Goal: Use online tool/utility: Utilize a website feature to perform a specific function

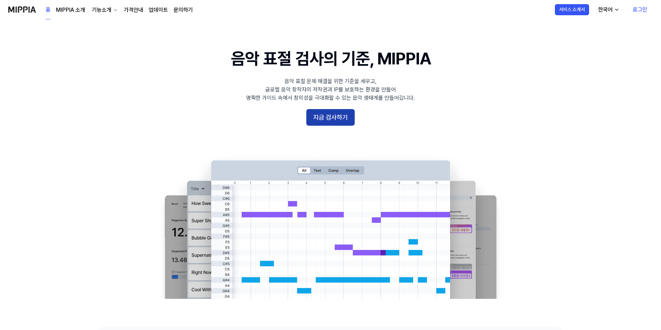
click at [325, 118] on button "지금 검사하기" at bounding box center [330, 117] width 48 height 17
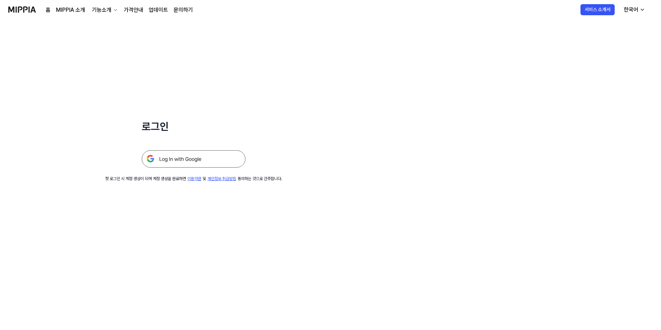
click at [227, 161] on img at bounding box center [194, 158] width 104 height 17
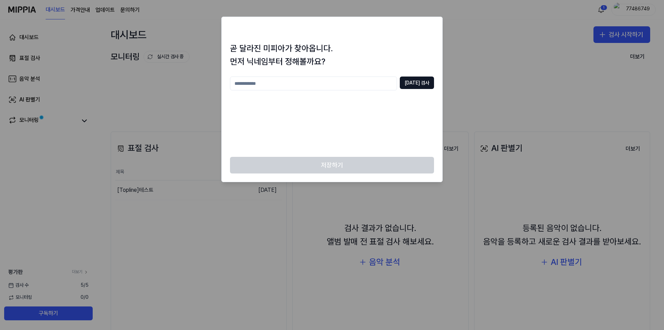
click at [302, 84] on input "text" at bounding box center [313, 83] width 167 height 14
type input "*"
type input "******"
click at [425, 82] on button "중복 검사" at bounding box center [417, 82] width 34 height 12
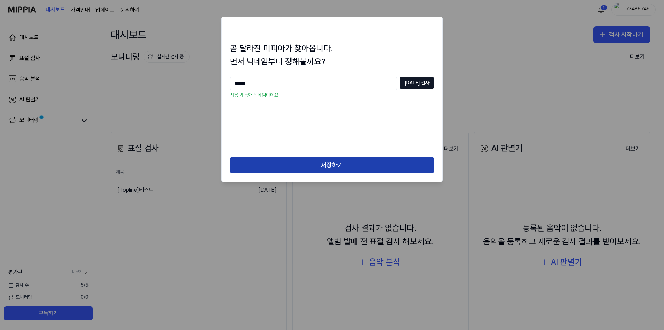
click at [329, 171] on button "저장하기" at bounding box center [332, 165] width 204 height 17
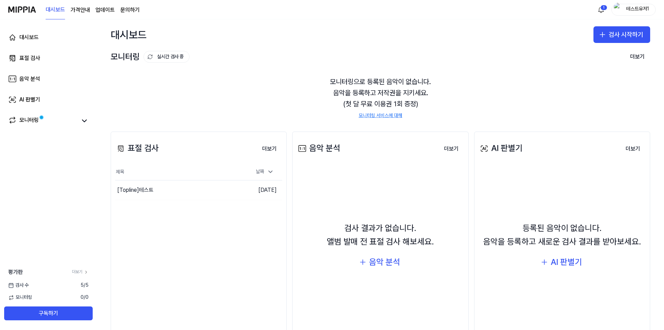
click at [571, 246] on div "등록된 음악이 없습니다. 음악을 등록하고 새로운 검사 결과를 받아보세요." at bounding box center [562, 234] width 158 height 27
click at [559, 264] on div "AI 판별기" at bounding box center [566, 261] width 31 height 13
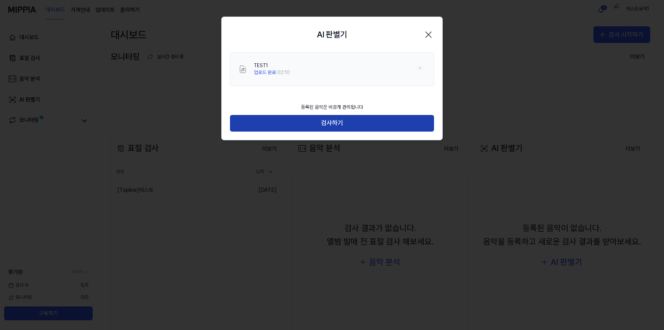
click at [341, 122] on button "검사하기" at bounding box center [332, 123] width 204 height 17
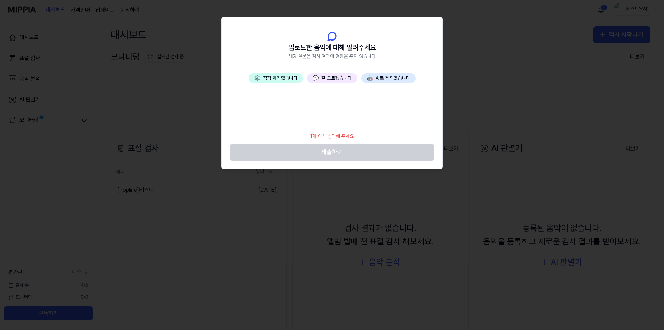
click at [329, 80] on button "💬 잘 모르겠습니다" at bounding box center [332, 78] width 50 height 10
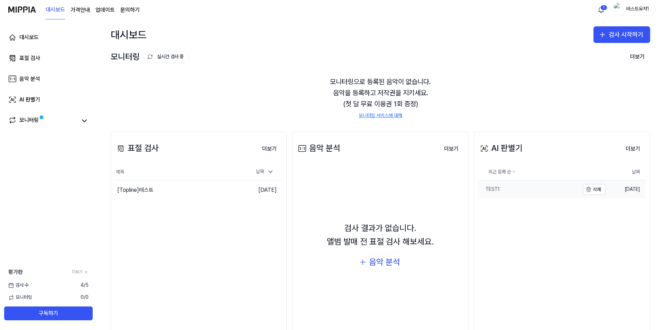
click at [546, 190] on link "TEST1" at bounding box center [529, 189] width 101 height 18
click at [634, 149] on button "더보기" at bounding box center [633, 149] width 26 height 14
click at [634, 150] on button "더보기" at bounding box center [633, 149] width 26 height 14
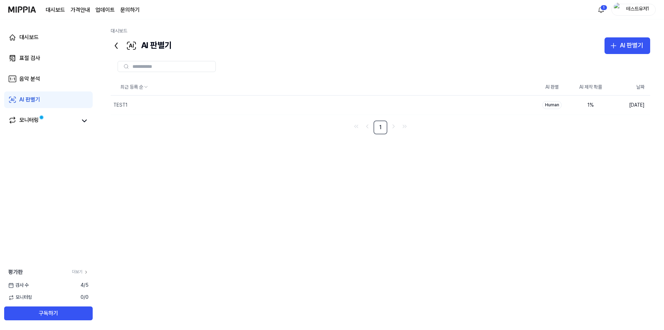
click at [612, 33] on div "대시보드" at bounding box center [381, 33] width 540 height 10
click at [613, 39] on button "AI 판별기" at bounding box center [628, 45] width 46 height 17
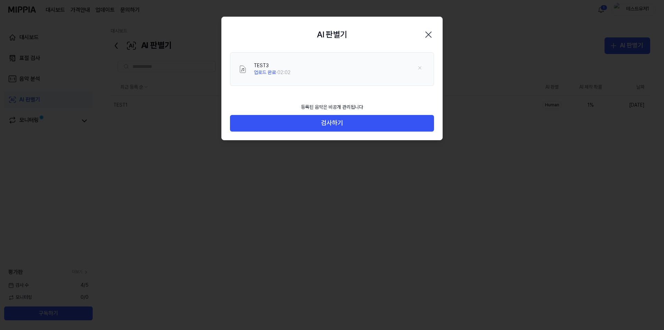
click at [429, 33] on icon "button" at bounding box center [428, 34] width 11 height 11
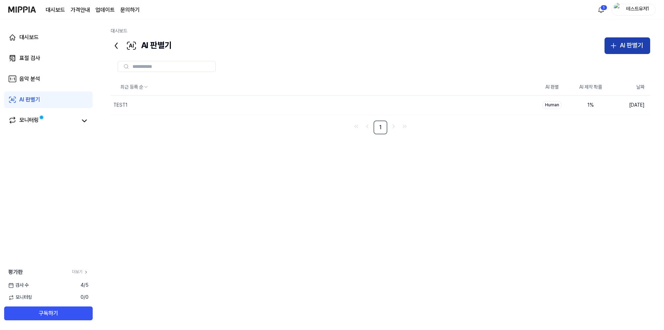
click at [631, 47] on div "AI 판별기" at bounding box center [632, 45] width 24 height 10
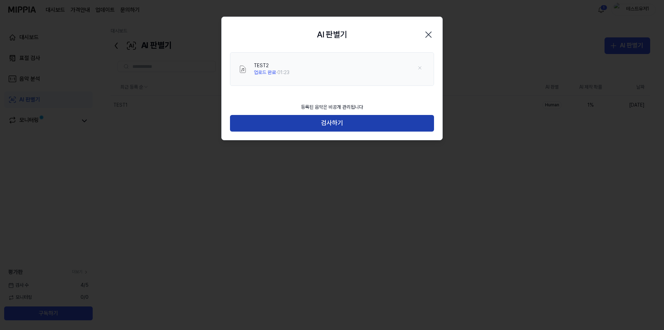
click at [377, 123] on button "검사하기" at bounding box center [332, 123] width 204 height 17
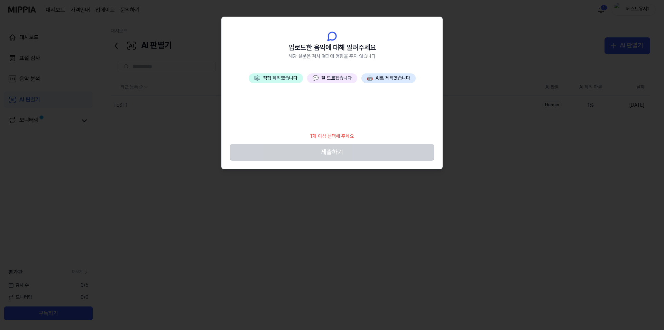
click at [338, 78] on button "💬 잘 모르겠습니다" at bounding box center [332, 78] width 50 height 10
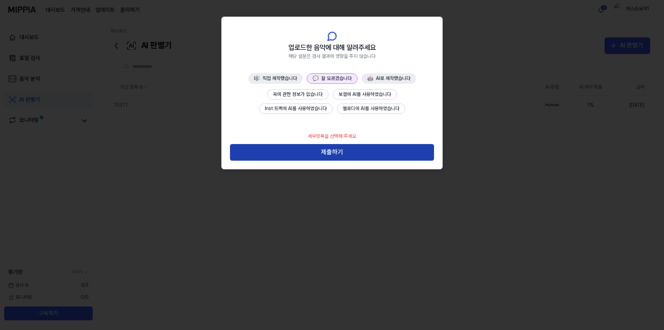
click at [329, 148] on button "제출하기" at bounding box center [332, 152] width 204 height 17
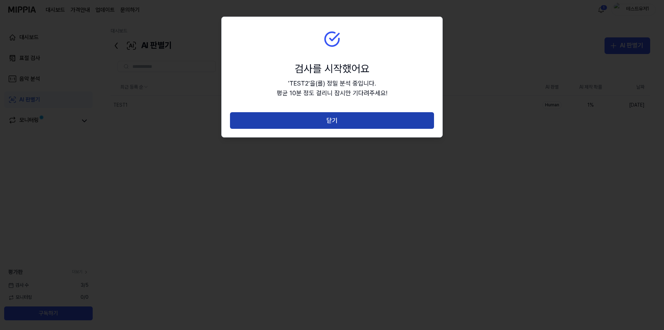
click at [348, 124] on button "닫기" at bounding box center [332, 120] width 204 height 17
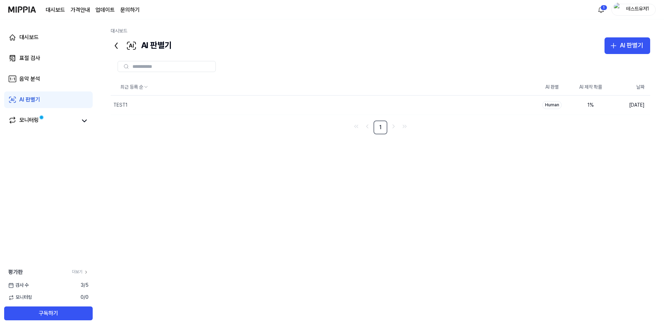
click at [633, 36] on div "대시보드" at bounding box center [381, 33] width 540 height 10
click at [522, 199] on div "최근 등록 순 AI 판별 AI 제작 확률 날짜 TEST1 삭제 Human 1 % 2025.09.17. 1" at bounding box center [381, 186] width 540 height 214
click at [638, 53] on button "AI 판별기" at bounding box center [628, 45] width 46 height 17
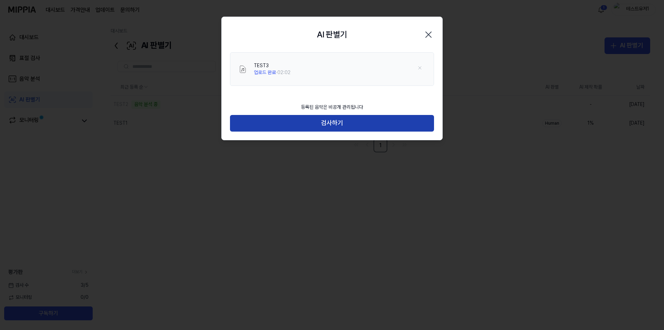
click at [352, 120] on button "검사하기" at bounding box center [332, 123] width 204 height 17
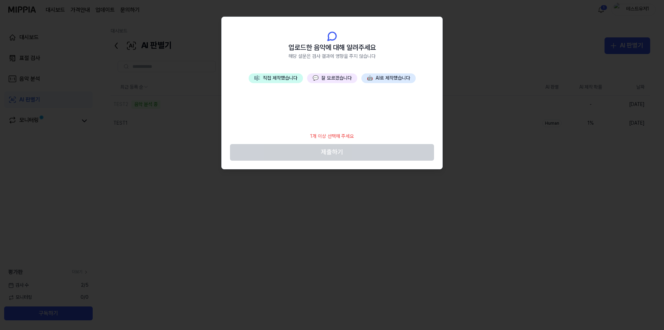
click at [335, 81] on button "💬 잘 모르겠습니다" at bounding box center [332, 78] width 50 height 10
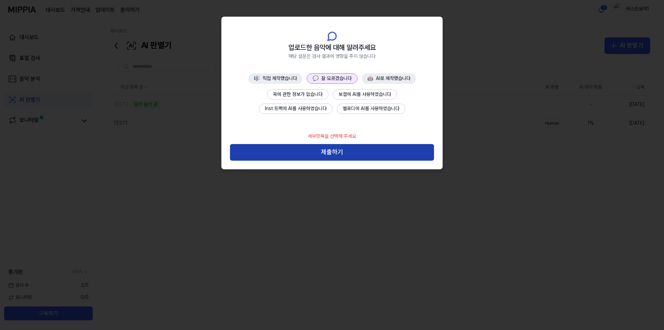
click at [330, 150] on button "제출하기" at bounding box center [332, 152] width 204 height 17
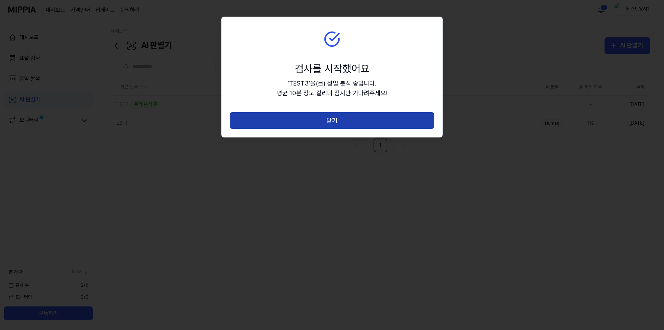
click at [338, 120] on button "닫기" at bounding box center [332, 120] width 204 height 17
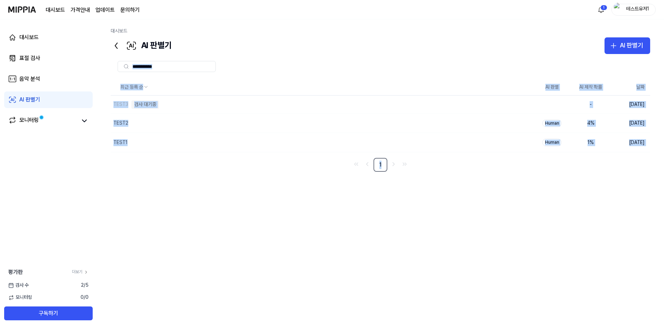
drag, startPoint x: 480, startPoint y: 70, endPoint x: 798, endPoint y: 79, distance: 317.3
click at [664, 79] on html "대시보드 가격안내 업데이트 문의하기 1 테스트유저1 대시보드 표절 검사 음악 분석 AI 판별기 모니터링 평가판 더보기 검사 수 2 / 5 모니…" at bounding box center [332, 165] width 664 height 330
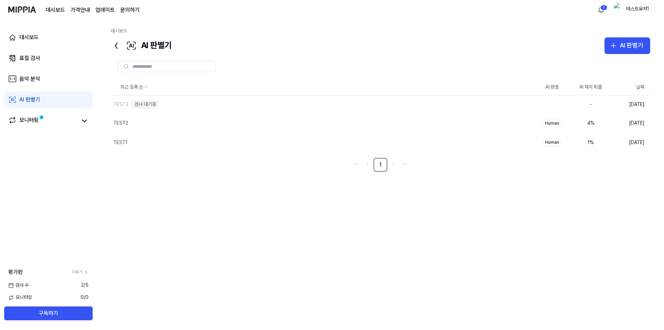
click at [539, 61] on div at bounding box center [381, 66] width 540 height 11
click at [315, 225] on div "최근 등록 순 AI 판별 AI 제작 확률 날짜 TEST3 삭제 Human 4 % 2025.09.17. TEST2 삭제 Human 4 % 202…" at bounding box center [381, 186] width 540 height 214
